Goal: Check status: Check status

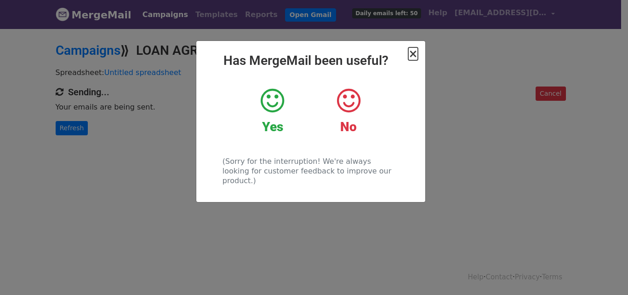
click at [414, 52] on span "×" at bounding box center [412, 53] width 9 height 13
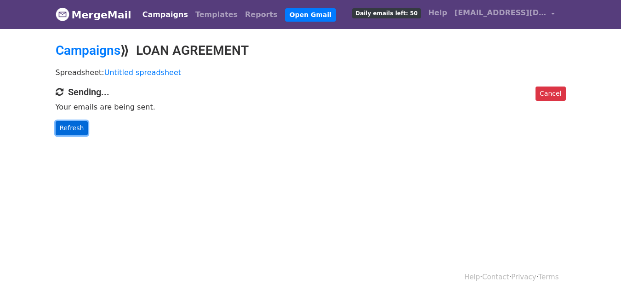
click at [75, 127] on link "Refresh" at bounding box center [72, 128] width 33 height 14
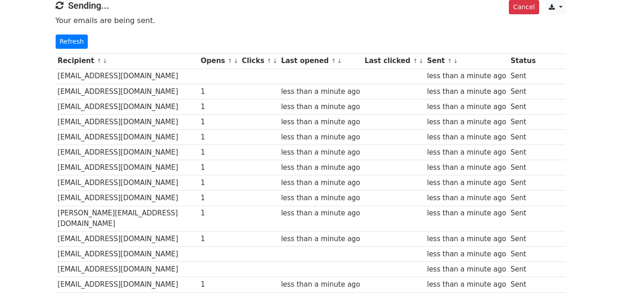
scroll to position [17, 0]
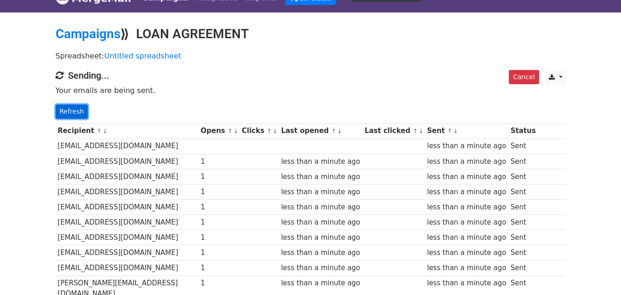
click at [79, 106] on link "Refresh" at bounding box center [72, 111] width 33 height 14
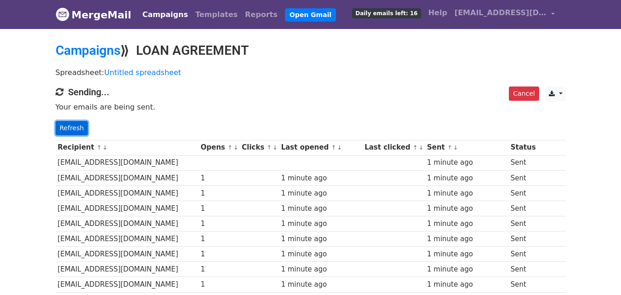
click at [73, 133] on link "Refresh" at bounding box center [72, 128] width 33 height 14
click at [79, 128] on link "Refresh" at bounding box center [72, 128] width 33 height 14
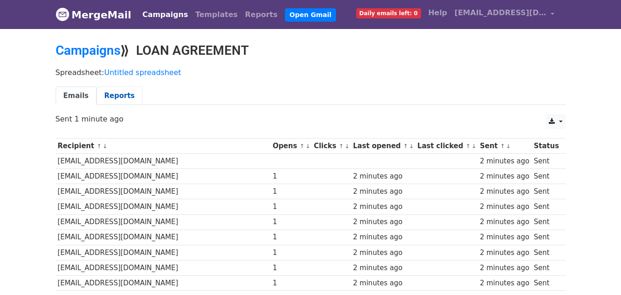
click at [120, 94] on link "Reports" at bounding box center [120, 95] width 46 height 19
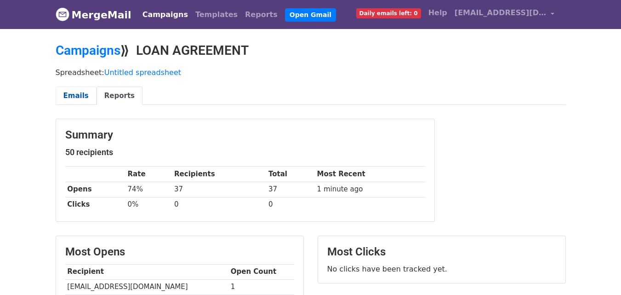
click at [79, 99] on link "Emails" at bounding box center [76, 95] width 41 height 19
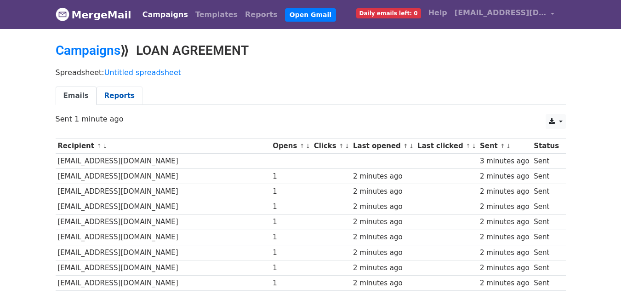
click at [123, 94] on link "Reports" at bounding box center [120, 95] width 46 height 19
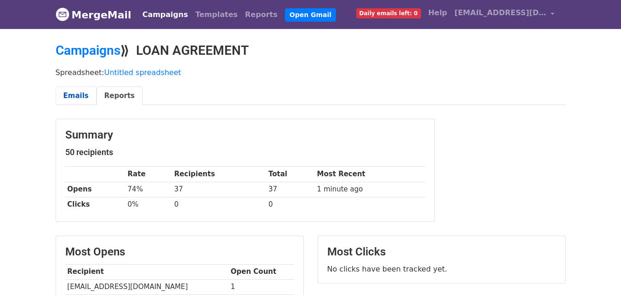
click at [79, 93] on link "Emails" at bounding box center [76, 95] width 41 height 19
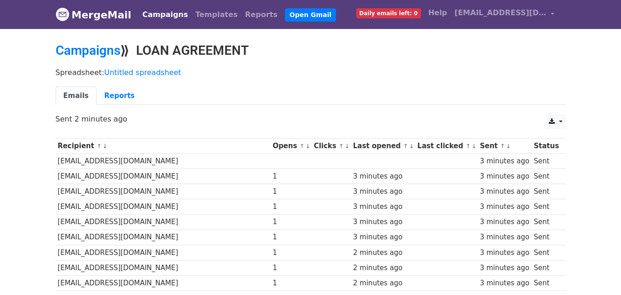
drag, startPoint x: 624, startPoint y: 74, endPoint x: 627, endPoint y: 62, distance: 12.4
click at [114, 95] on link "Reports" at bounding box center [120, 95] width 46 height 19
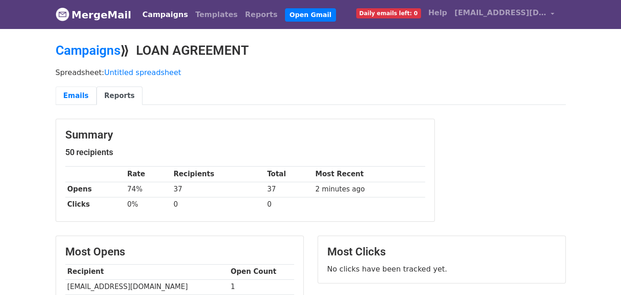
click at [78, 92] on link "Emails" at bounding box center [76, 95] width 41 height 19
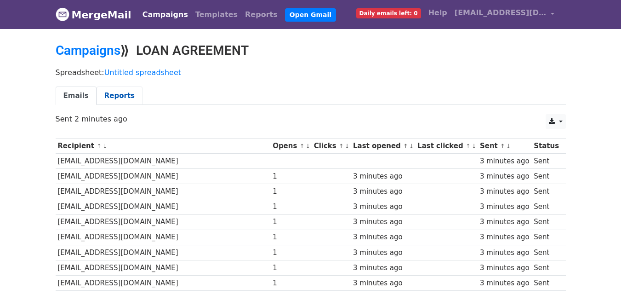
click at [109, 99] on link "Reports" at bounding box center [120, 95] width 46 height 19
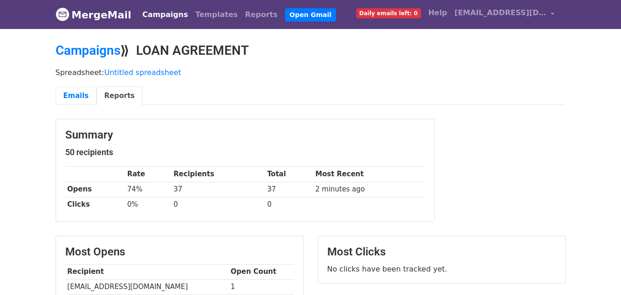
click at [82, 96] on link "Emails" at bounding box center [76, 95] width 41 height 19
